Goal: Task Accomplishment & Management: Complete application form

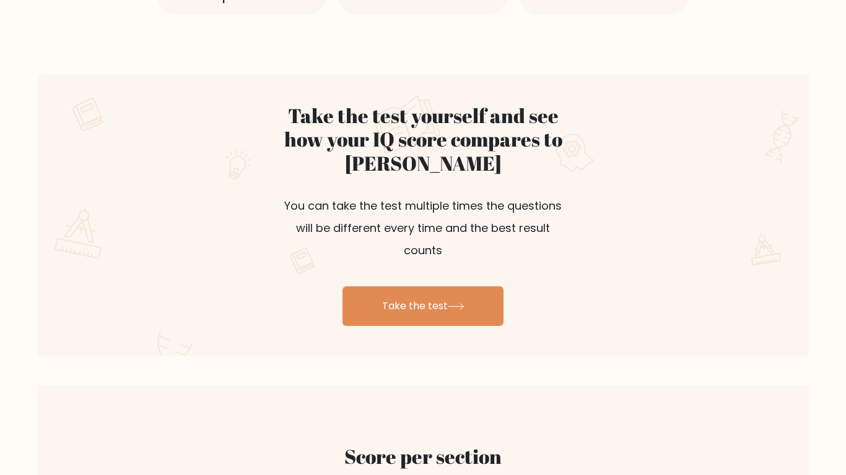
scroll to position [657, 0]
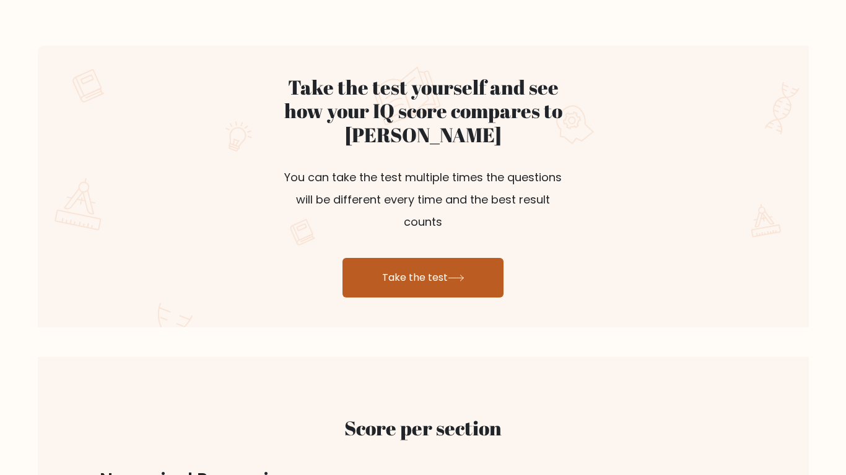
click at [384, 262] on link "Take the test" at bounding box center [422, 278] width 161 height 40
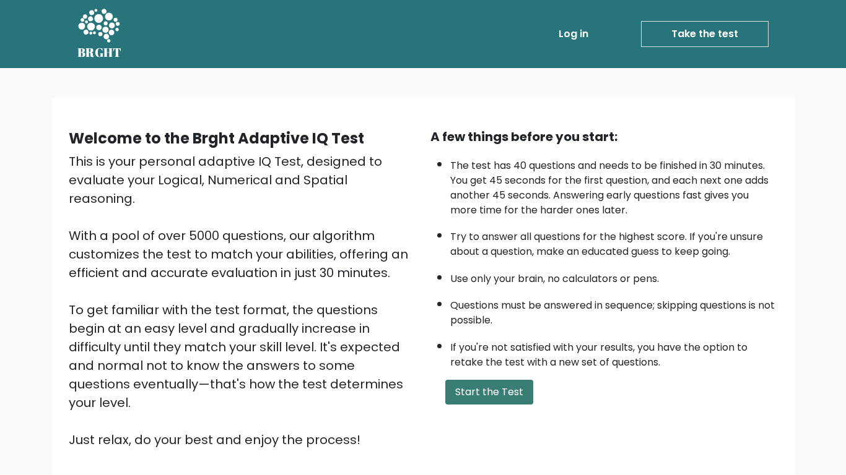
click at [485, 393] on button "Start the Test" at bounding box center [489, 392] width 88 height 25
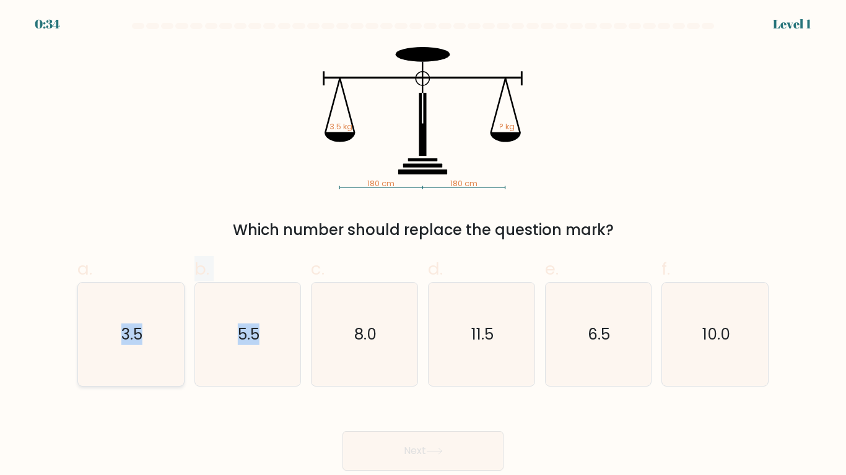
drag, startPoint x: 267, startPoint y: 357, endPoint x: 88, endPoint y: 376, distance: 180.5
click at [88, 376] on div "a. 3.5 b. 5.5" at bounding box center [422, 316] width 701 height 141
click at [113, 363] on icon "3.5" at bounding box center [130, 334] width 103 height 103
click at [423, 246] on input "a. 3.5" at bounding box center [423, 242] width 1 height 8
radio input "true"
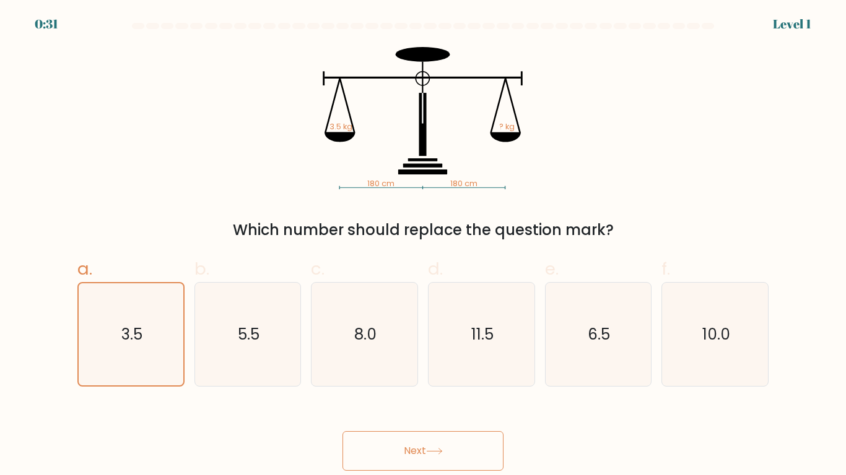
click at [376, 444] on button "Next" at bounding box center [422, 451] width 161 height 40
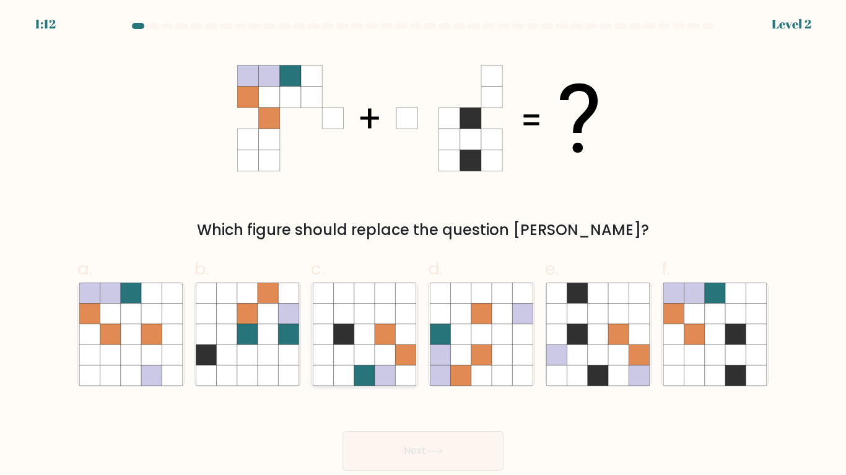
click at [368, 308] on icon at bounding box center [364, 313] width 20 height 20
click at [423, 246] on input "c." at bounding box center [423, 242] width 1 height 8
radio input "true"
click at [443, 454] on icon at bounding box center [434, 451] width 17 height 7
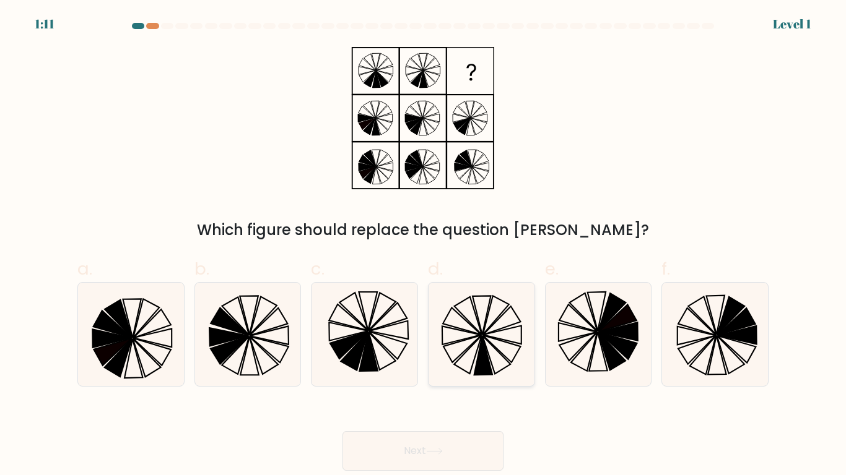
click at [488, 354] on icon at bounding box center [496, 355] width 28 height 38
click at [423, 246] on input "d." at bounding box center [423, 242] width 1 height 8
radio input "true"
click at [430, 436] on button "Next" at bounding box center [422, 451] width 161 height 40
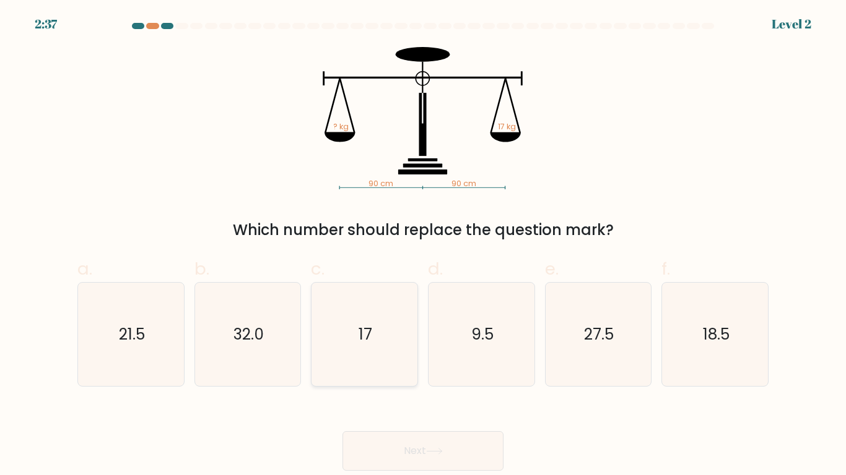
click at [350, 337] on icon "17" at bounding box center [364, 334] width 103 height 103
click at [423, 246] on input "c. 17" at bounding box center [423, 242] width 1 height 8
radio input "true"
click at [437, 444] on button "Next" at bounding box center [422, 451] width 161 height 40
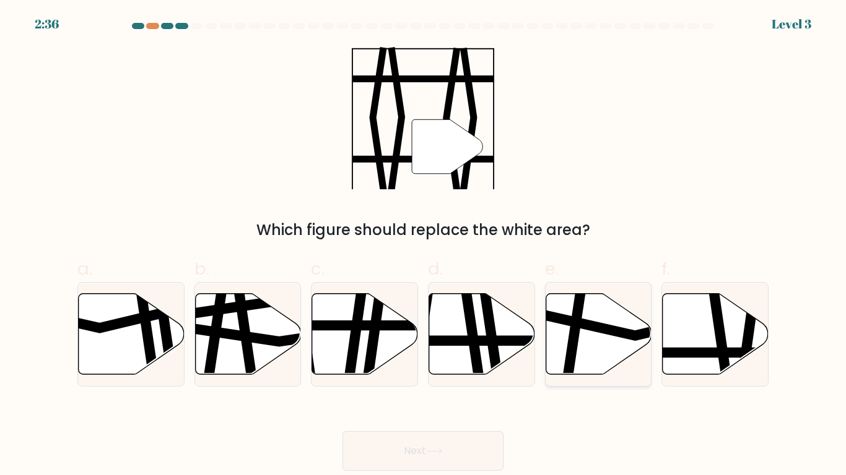
click at [584, 330] on icon at bounding box center [598, 333] width 106 height 81
click at [423, 246] on input "e." at bounding box center [423, 242] width 1 height 8
radio input "true"
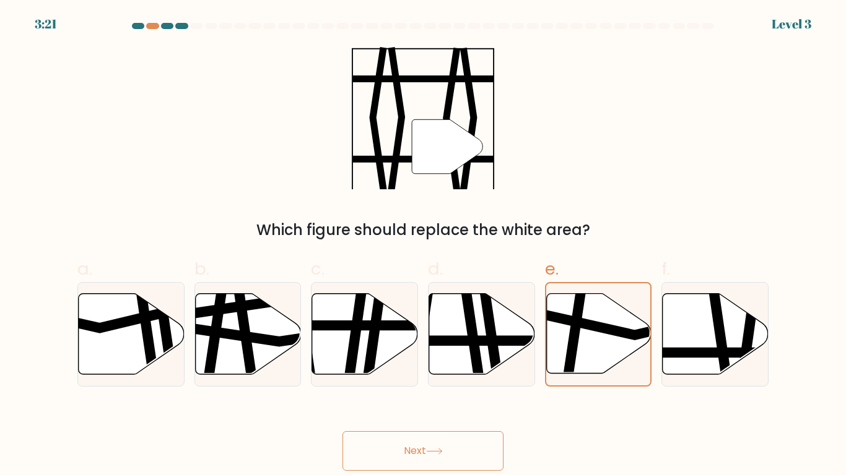
click at [425, 440] on button "Next" at bounding box center [422, 451] width 161 height 40
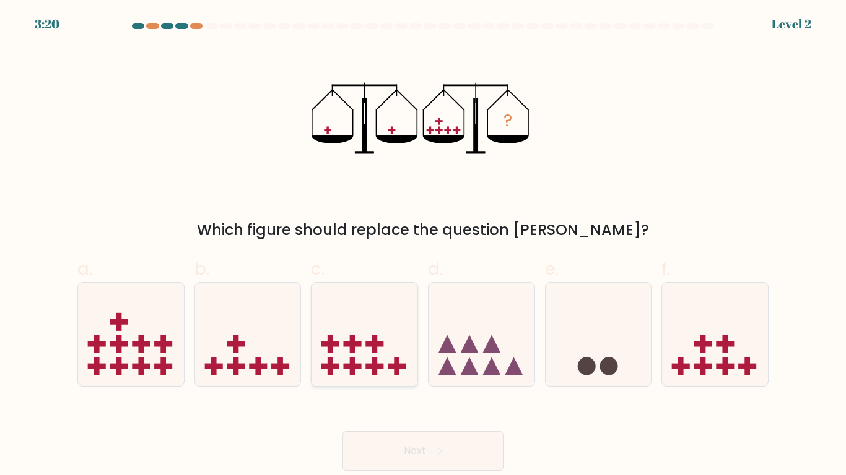
click at [331, 337] on rect at bounding box center [330, 345] width 6 height 18
click at [423, 246] on input "c." at bounding box center [423, 242] width 1 height 8
radio input "true"
click at [384, 436] on button "Next" at bounding box center [422, 451] width 161 height 40
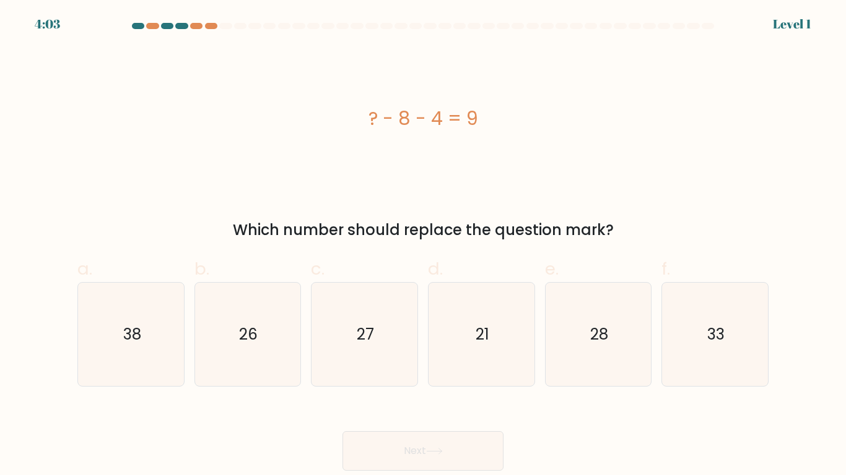
click at [420, 354] on div "c. 27" at bounding box center [364, 321] width 117 height 131
click at [405, 357] on icon "27" at bounding box center [364, 334] width 103 height 103
click at [423, 246] on input "c. 27" at bounding box center [423, 242] width 1 height 8
radio input "true"
click at [421, 446] on button "Next" at bounding box center [422, 451] width 161 height 40
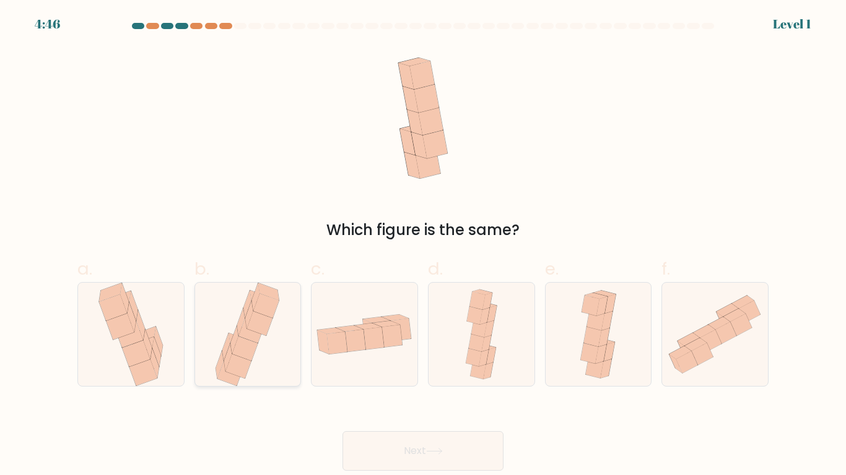
click at [253, 305] on icon at bounding box center [256, 298] width 8 height 28
click at [423, 246] on input "b." at bounding box center [423, 242] width 1 height 8
radio input "true"
click at [415, 454] on button "Next" at bounding box center [422, 451] width 161 height 40
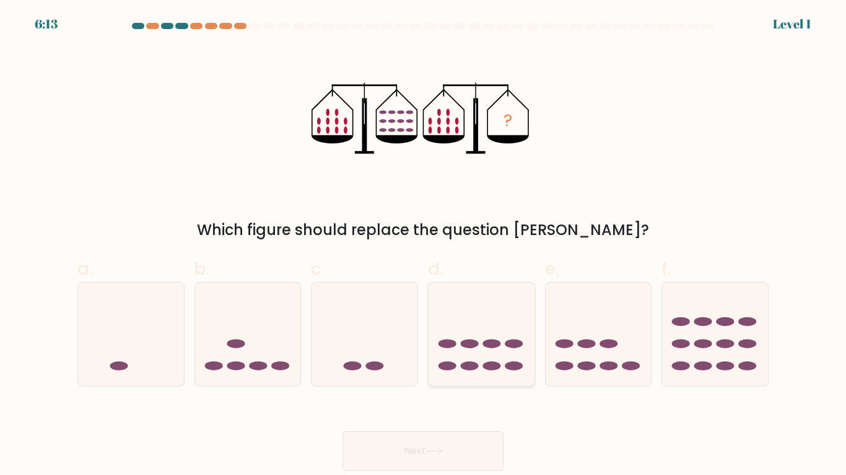
click at [519, 344] on ellipse at bounding box center [514, 343] width 18 height 9
click at [423, 246] on input "d." at bounding box center [423, 242] width 1 height 8
radio input "true"
click at [381, 435] on button "Next" at bounding box center [422, 451] width 161 height 40
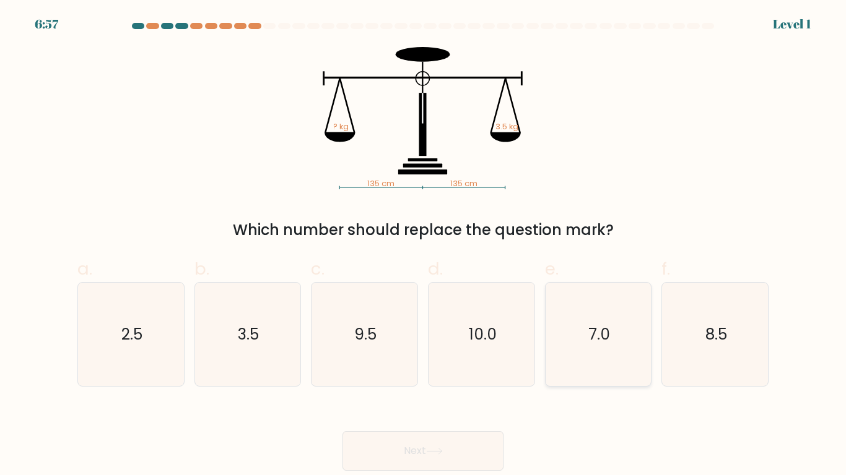
click at [548, 355] on icon "7.0" at bounding box center [597, 334] width 103 height 103
click at [423, 246] on input "e. 7.0" at bounding box center [423, 242] width 1 height 8
radio input "true"
click at [441, 452] on icon at bounding box center [434, 452] width 15 height 6
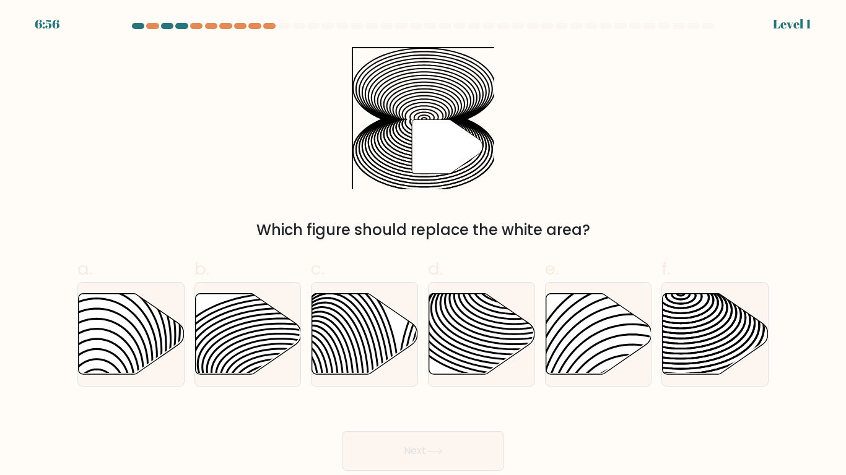
click at [438, 446] on button "Next" at bounding box center [422, 451] width 161 height 40
click at [448, 290] on div at bounding box center [481, 334] width 107 height 105
click at [423, 246] on input "d." at bounding box center [423, 242] width 1 height 8
radio input "true"
click at [405, 447] on button "Next" at bounding box center [422, 451] width 161 height 40
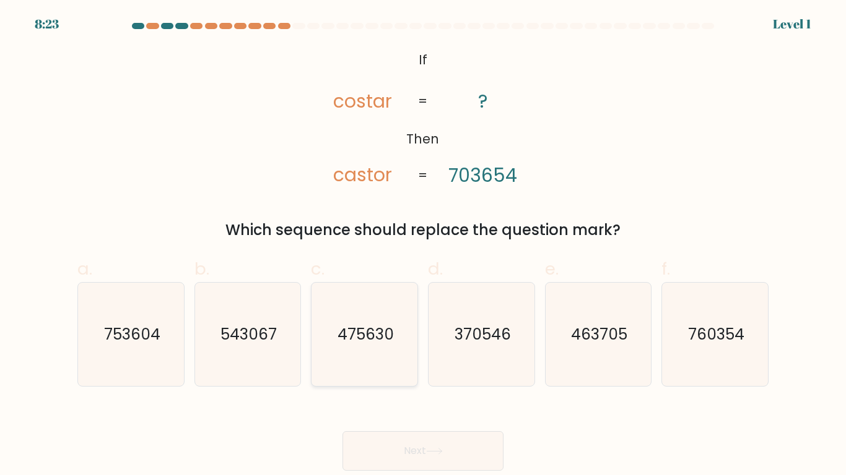
click at [349, 315] on icon "475630" at bounding box center [364, 334] width 103 height 103
click at [423, 246] on input "c. 475630" at bounding box center [423, 242] width 1 height 8
radio input "true"
click at [442, 440] on button "Next" at bounding box center [422, 451] width 161 height 40
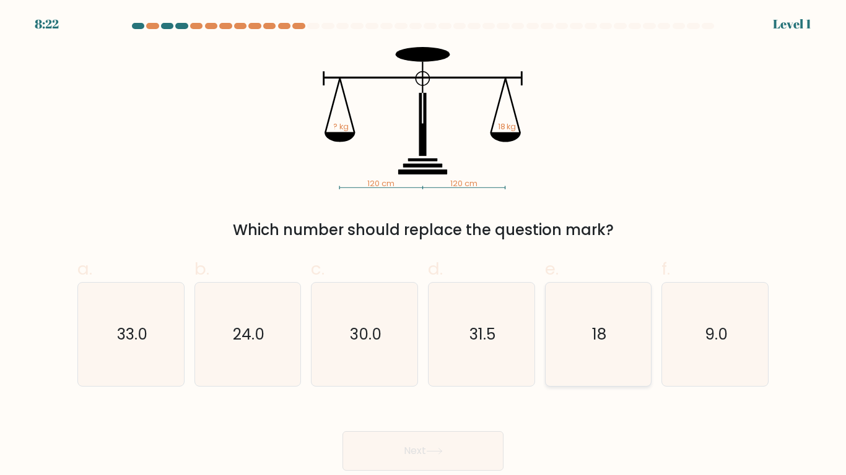
click at [629, 327] on icon "18" at bounding box center [597, 334] width 103 height 103
click at [423, 246] on input "e. 18" at bounding box center [423, 242] width 1 height 8
radio input "true"
click at [456, 445] on button "Next" at bounding box center [422, 451] width 161 height 40
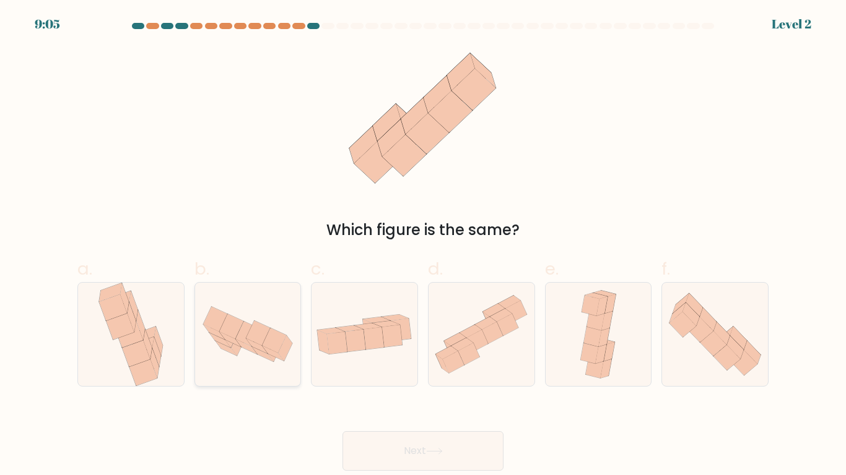
click at [293, 370] on div at bounding box center [247, 334] width 107 height 105
click at [423, 246] on input "b." at bounding box center [423, 242] width 1 height 8
radio input "true"
click at [404, 455] on button "Next" at bounding box center [422, 451] width 161 height 40
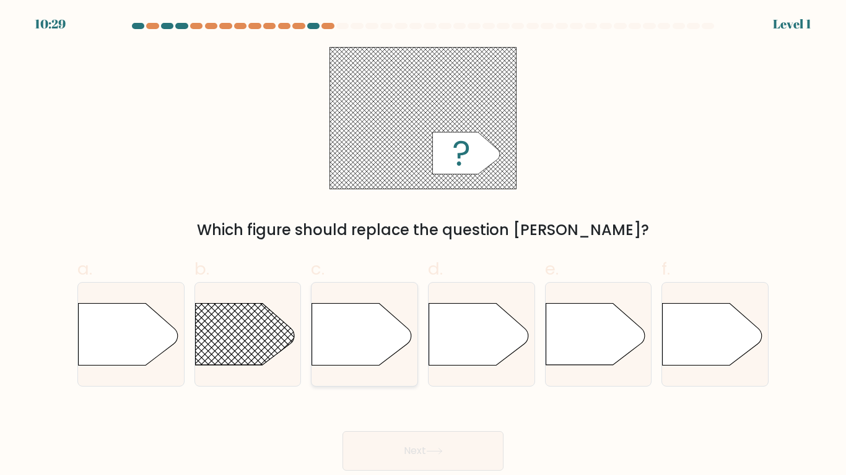
click at [362, 315] on icon at bounding box center [361, 335] width 99 height 62
click at [423, 246] on input "c." at bounding box center [423, 242] width 1 height 8
radio input "true"
click at [498, 450] on button "Next" at bounding box center [422, 451] width 161 height 40
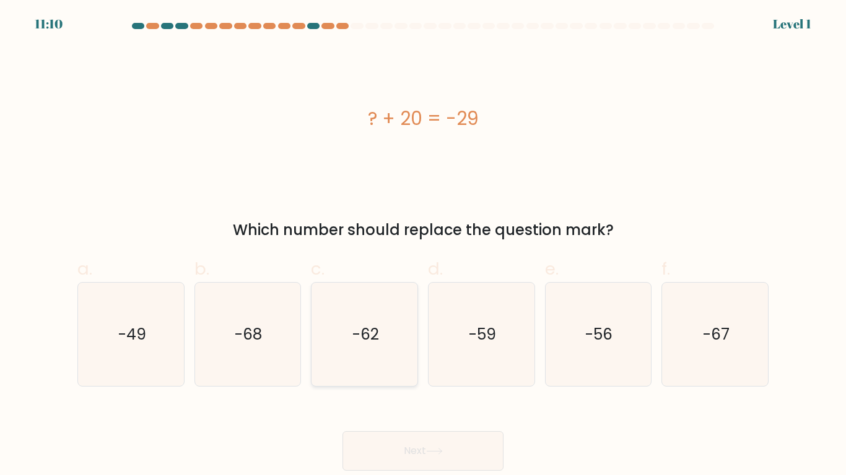
click at [392, 350] on icon "-62" at bounding box center [364, 334] width 103 height 103
click at [423, 246] on input "c. -62" at bounding box center [423, 242] width 1 height 8
radio input "true"
click at [397, 448] on button "Next" at bounding box center [422, 451] width 161 height 40
click at [544, 339] on div "e. -56" at bounding box center [598, 321] width 117 height 131
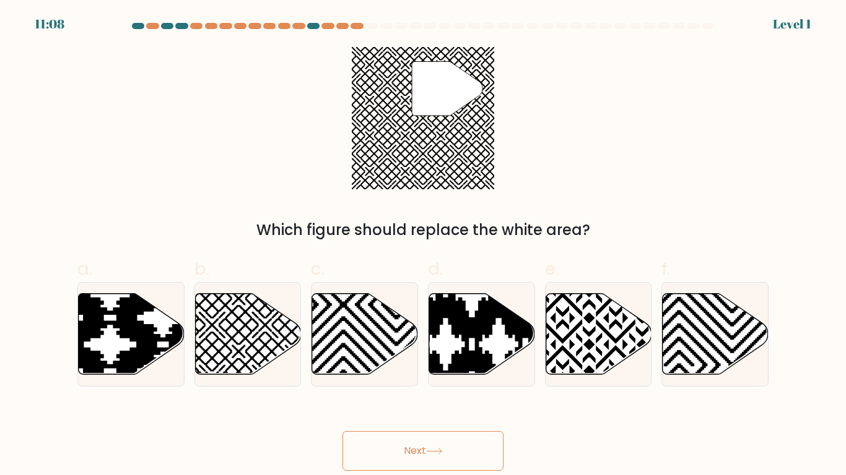
click at [425, 440] on button "Next" at bounding box center [422, 451] width 161 height 40
click at [631, 308] on icon at bounding box center [598, 334] width 106 height 82
click at [423, 246] on input "e." at bounding box center [423, 242] width 1 height 8
radio input "true"
click at [229, 334] on icon at bounding box center [248, 333] width 106 height 81
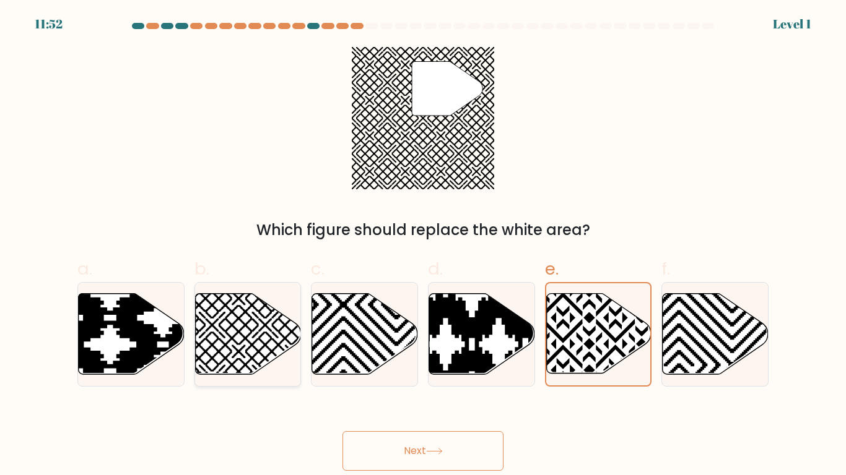
click at [423, 246] on input "b." at bounding box center [423, 242] width 1 height 8
radio input "true"
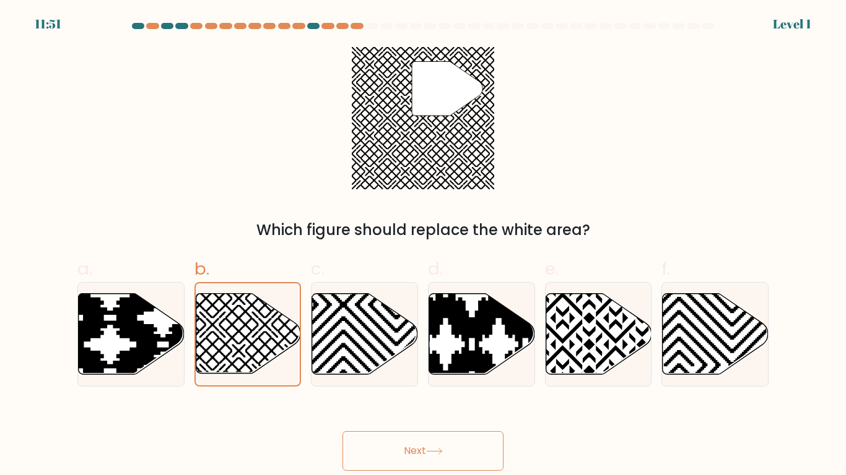
click at [467, 453] on button "Next" at bounding box center [422, 451] width 161 height 40
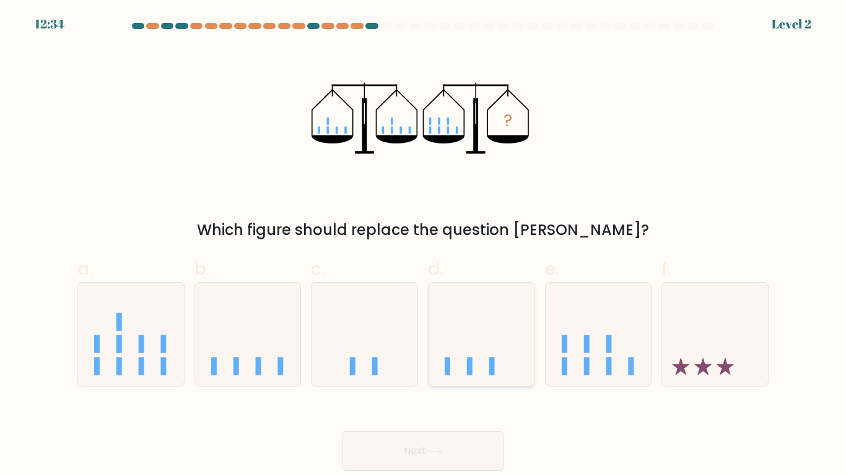
click at [503, 349] on icon at bounding box center [481, 334] width 106 height 87
click at [423, 246] on input "d." at bounding box center [423, 242] width 1 height 8
radio input "true"
click at [666, 391] on form at bounding box center [423, 247] width 846 height 448
click at [672, 388] on form at bounding box center [423, 247] width 846 height 448
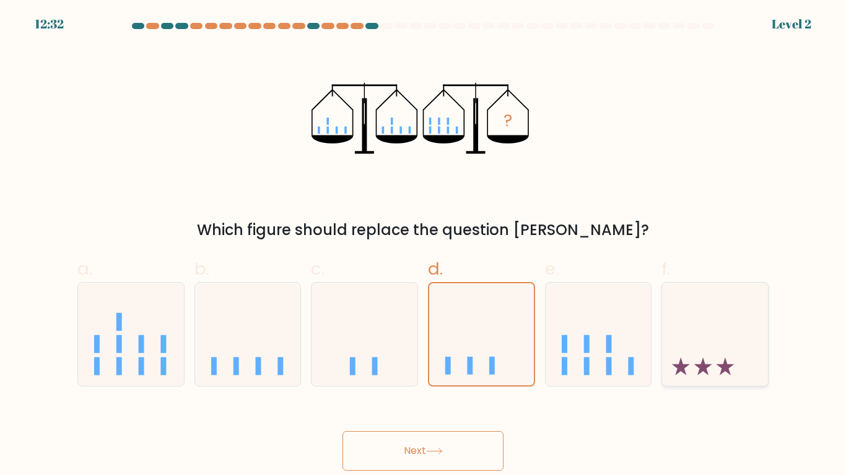
click at [696, 370] on icon at bounding box center [715, 334] width 106 height 87
click at [423, 246] on input "f." at bounding box center [423, 242] width 1 height 8
radio input "true"
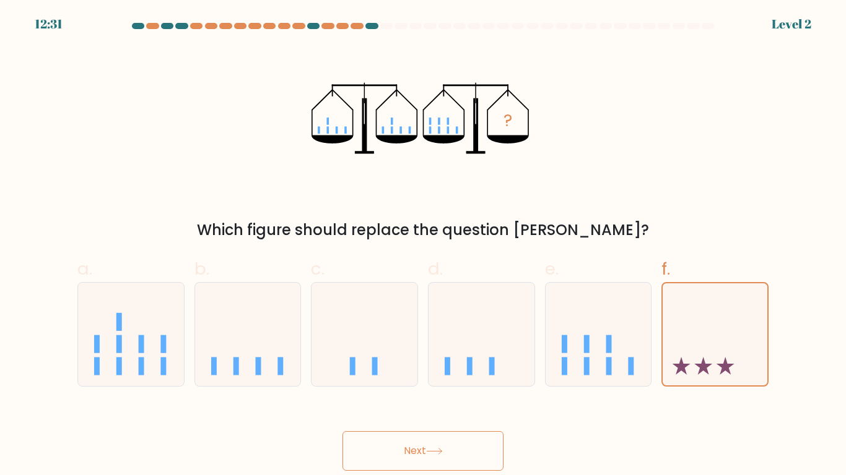
click at [419, 446] on button "Next" at bounding box center [422, 451] width 161 height 40
